Goal: Find specific page/section: Find specific page/section

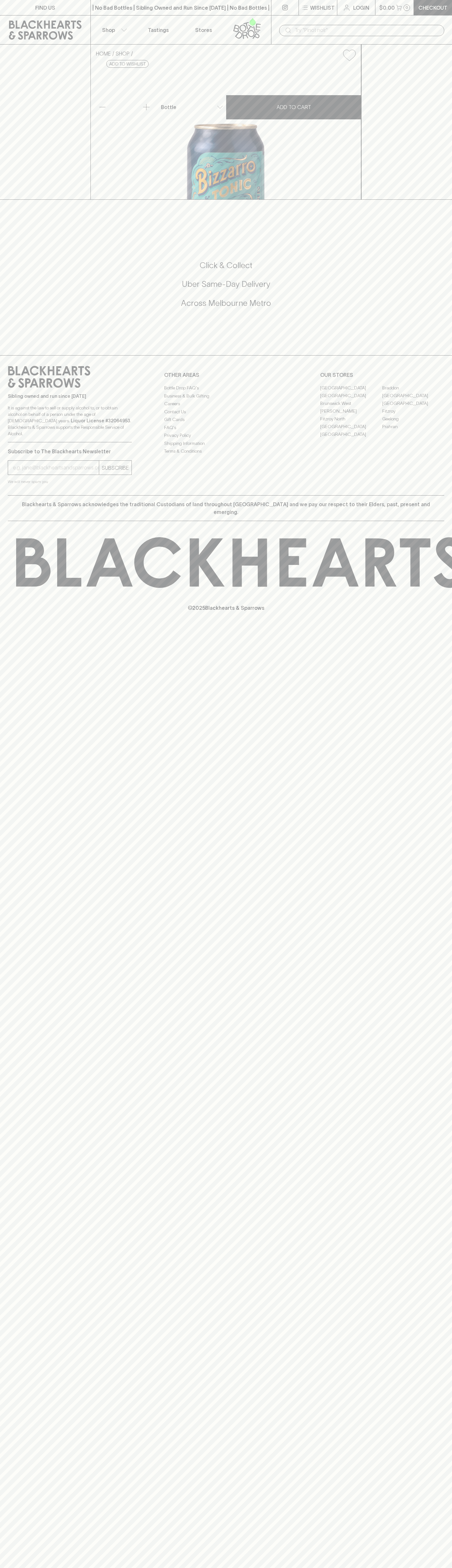
click at [351, 391] on link "Abbotsford" at bounding box center [351, 388] width 62 height 8
click at [268, 15] on link at bounding box center [249, 29] width 45 height 29
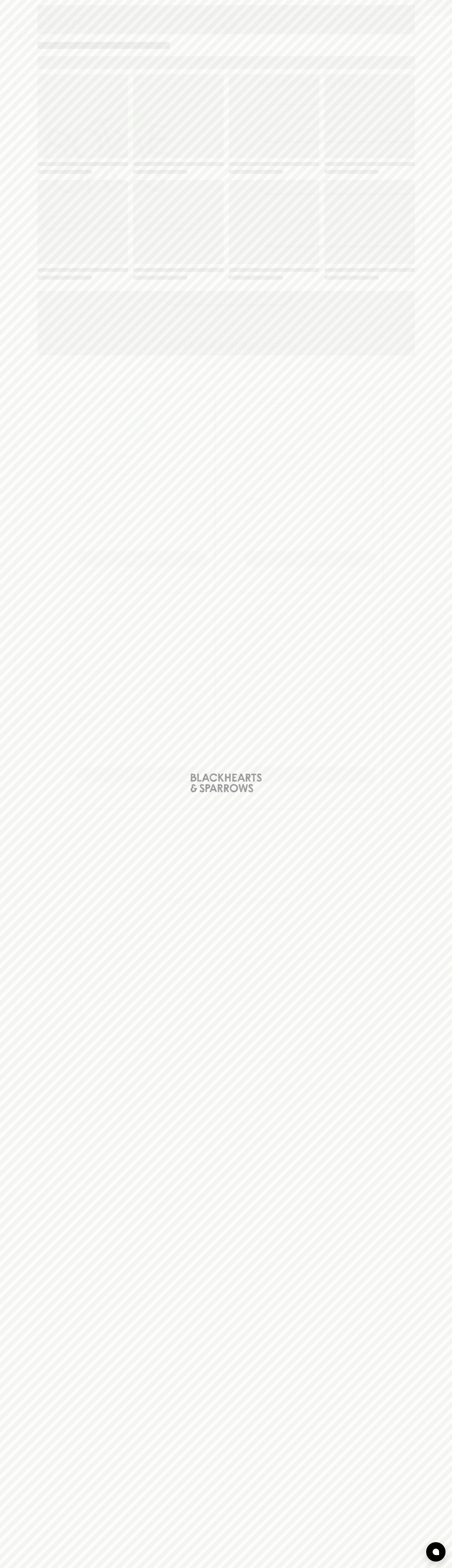
click at [421, 1404] on div "Loading" at bounding box center [226, 784] width 452 height 1568
click at [41, 1567] on html "⠀ ⠀ Wishlist Login $0.00 0 Checkout Shop ​ No bad bottles Curated by us Deliver…" at bounding box center [226, 949] width 452 height 1898
click at [3, 1506] on div "Loading" at bounding box center [226, 784] width 452 height 1568
